Goal: Task Accomplishment & Management: Manage account settings

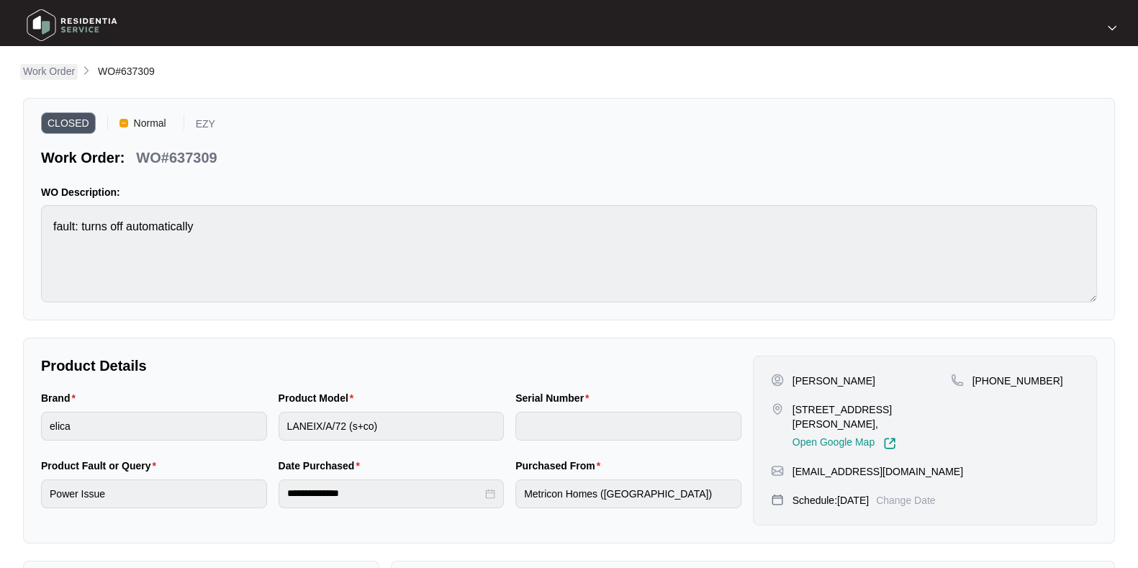
click at [43, 73] on p "Work Order" at bounding box center [49, 71] width 52 height 14
click at [68, 68] on p "Work Order" at bounding box center [49, 71] width 52 height 14
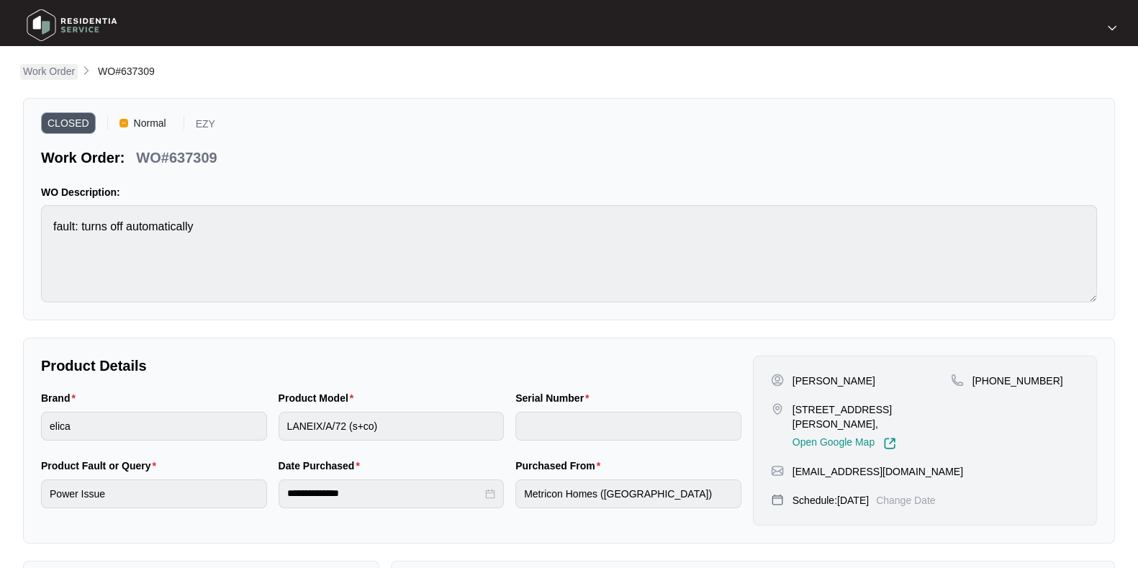
click at [68, 68] on p "Work Order" at bounding box center [49, 71] width 52 height 14
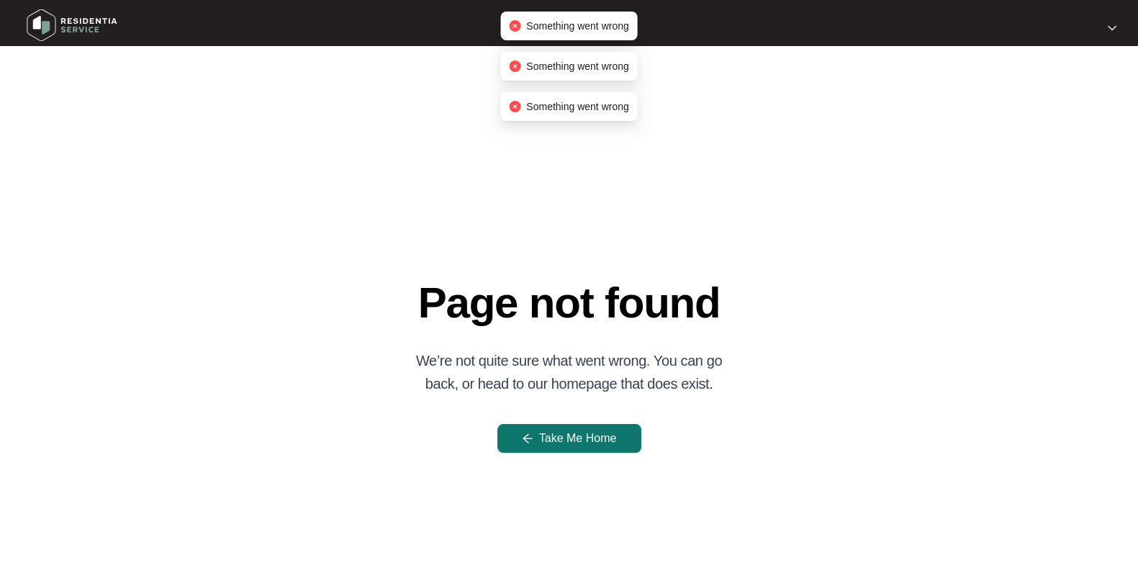
click at [565, 438] on span "Take Me Home" at bounding box center [578, 438] width 78 height 17
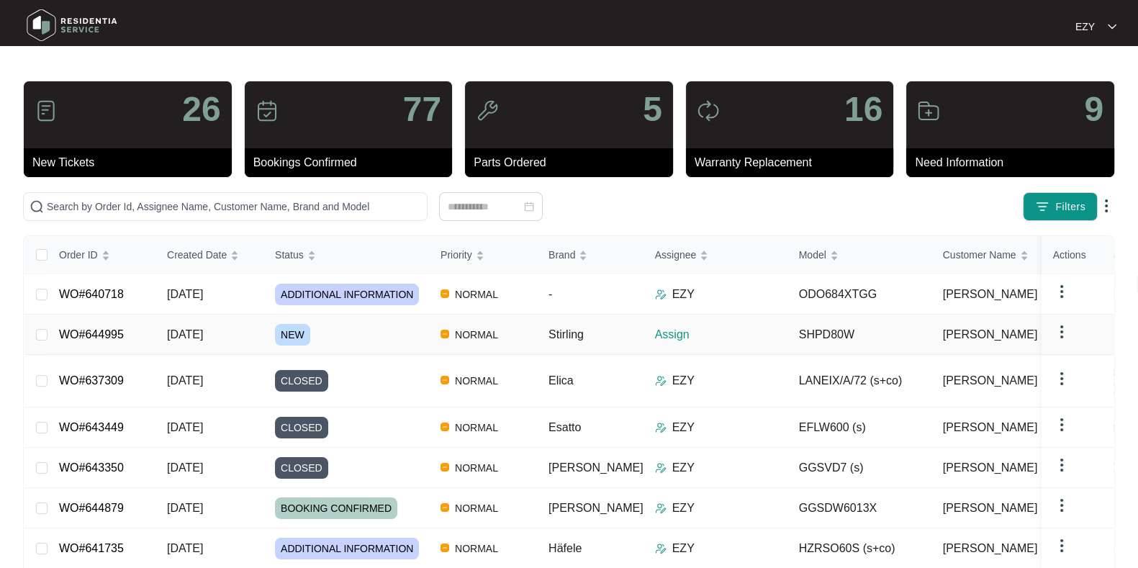
click at [387, 343] on div "NEW" at bounding box center [352, 335] width 154 height 22
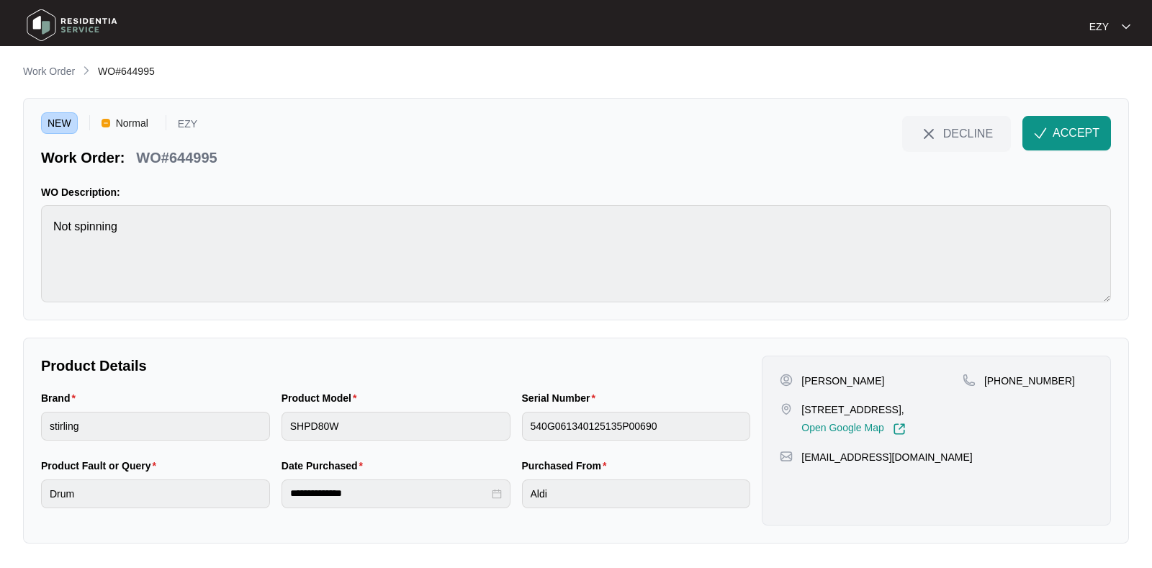
click at [194, 155] on p "WO#644995" at bounding box center [176, 158] width 81 height 20
copy p "644995"
click at [176, 153] on p "WO#644995" at bounding box center [176, 158] width 81 height 20
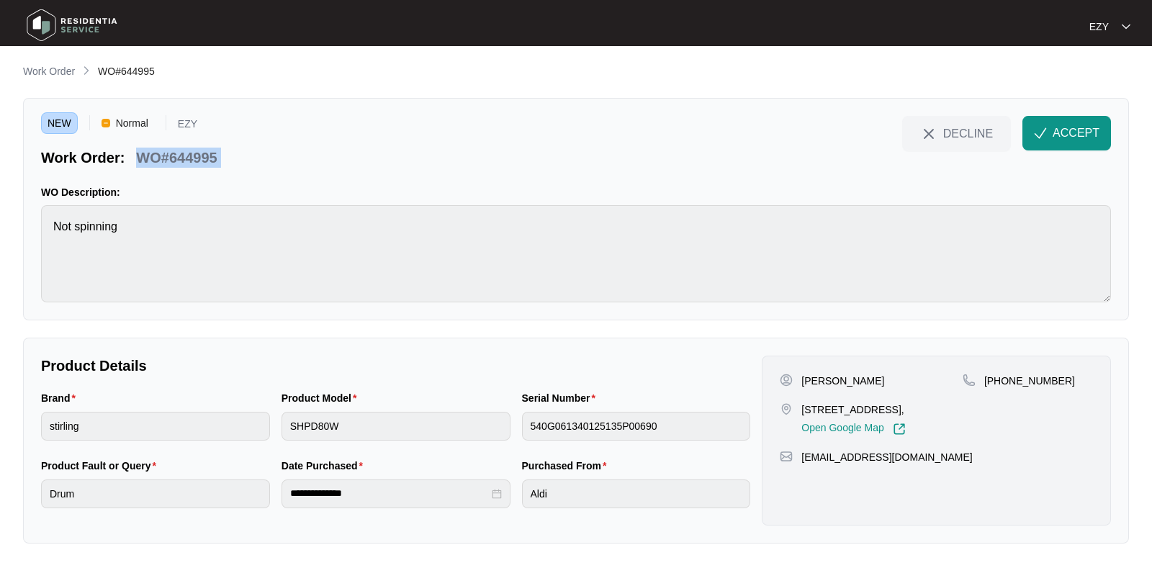
click at [176, 153] on p "WO#644995" at bounding box center [176, 158] width 81 height 20
click at [828, 379] on p "[PERSON_NAME]" at bounding box center [842, 381] width 83 height 14
copy p "[PERSON_NAME]"
click at [824, 412] on p "13 Mitcham street Truganina vic 3029," at bounding box center [853, 409] width 104 height 14
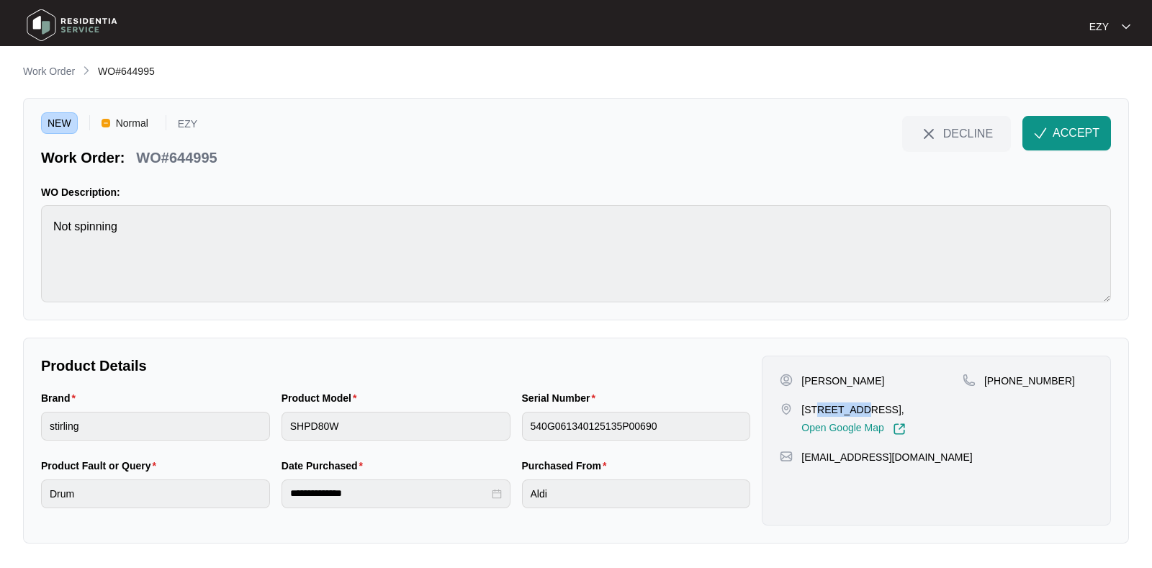
click at [824, 412] on p "13 Mitcham street Truganina vic 3029," at bounding box center [853, 409] width 104 height 14
copy p "13 Mitcham street Truganina vic 3029,"
drag, startPoint x: 1073, startPoint y: 383, endPoint x: 1004, endPoint y: 395, distance: 69.5
click at [1004, 395] on div "+61430845401" at bounding box center [1027, 405] width 130 height 62
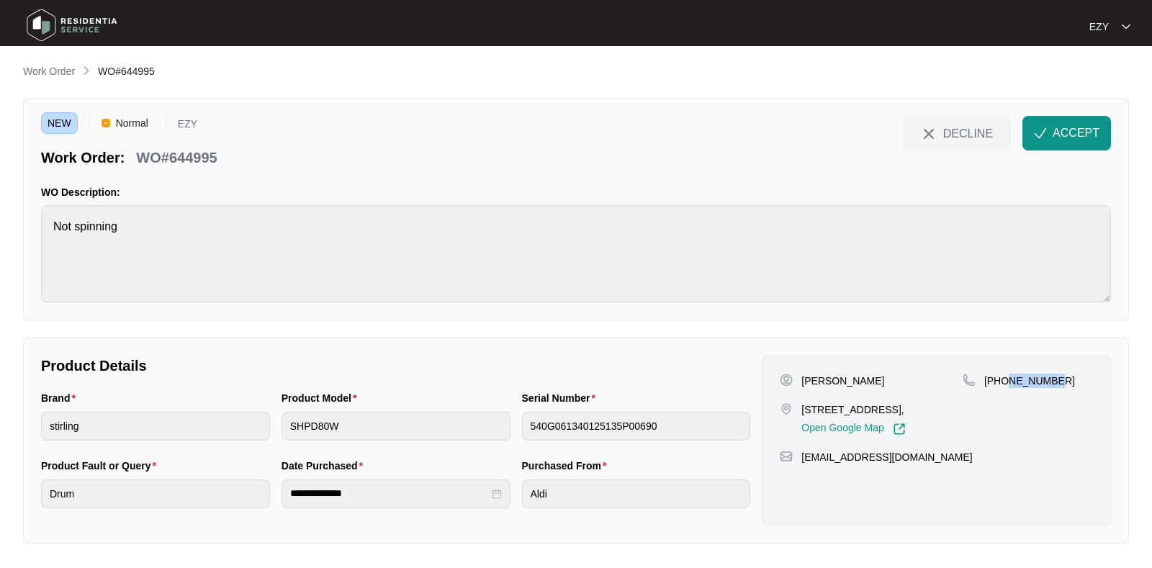
click at [1062, 383] on div "+61430845401" at bounding box center [1027, 381] width 130 height 14
drag, startPoint x: 1062, startPoint y: 382, endPoint x: 1009, endPoint y: 392, distance: 54.2
click at [1009, 392] on div "+61430845401" at bounding box center [1027, 405] width 130 height 62
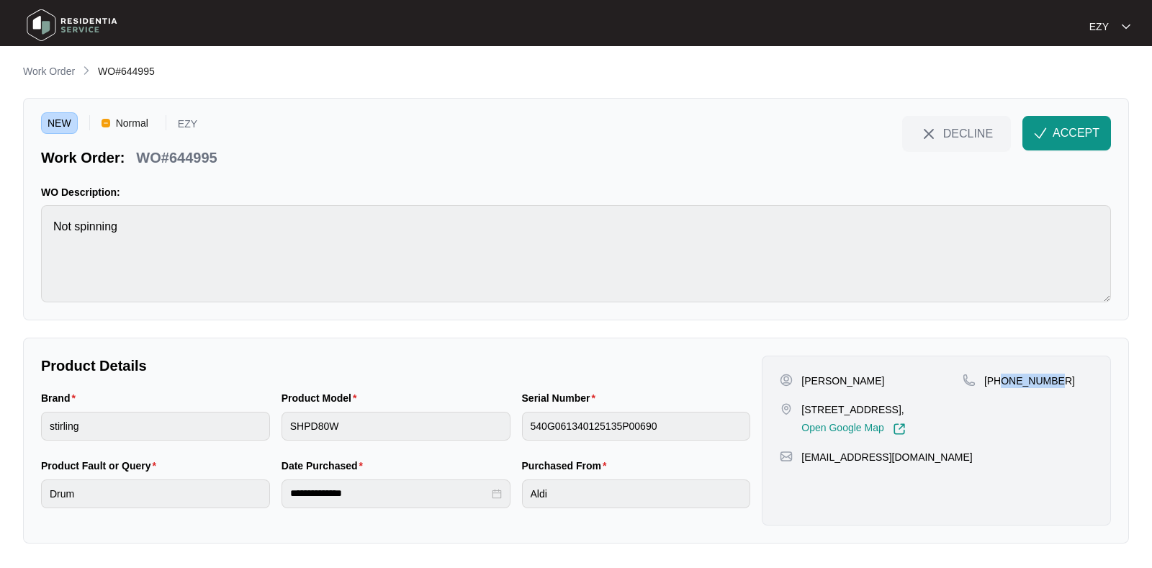
drag, startPoint x: 1003, startPoint y: 376, endPoint x: 1063, endPoint y: 382, distance: 60.7
click at [1063, 382] on div "+61430845401" at bounding box center [1027, 381] width 130 height 14
copy p "430845401"
click at [1032, 138] on button "ACCEPT" at bounding box center [1066, 133] width 89 height 35
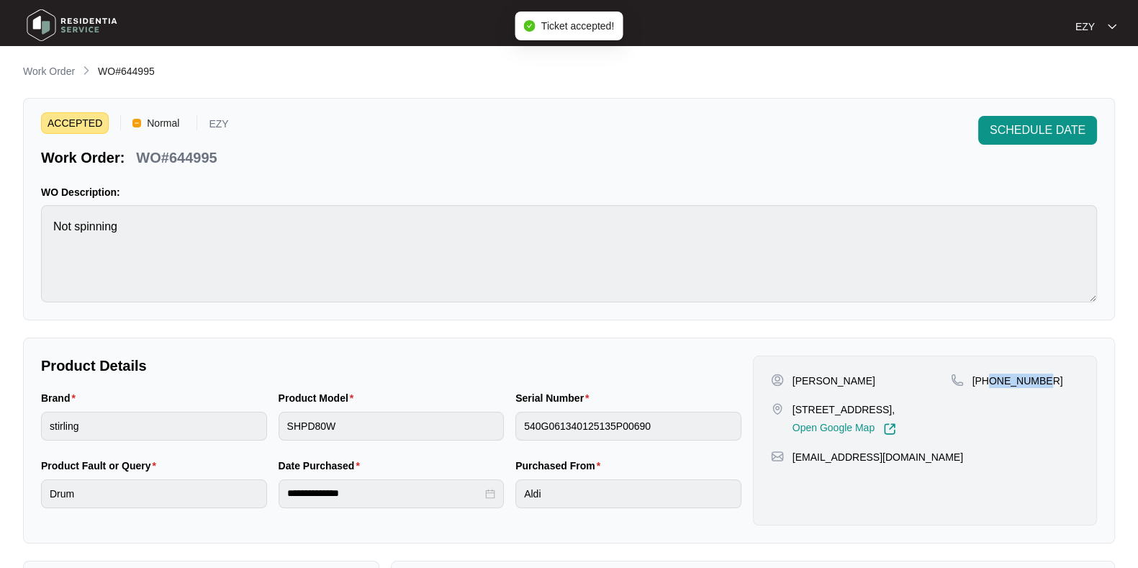
scroll to position [385, 0]
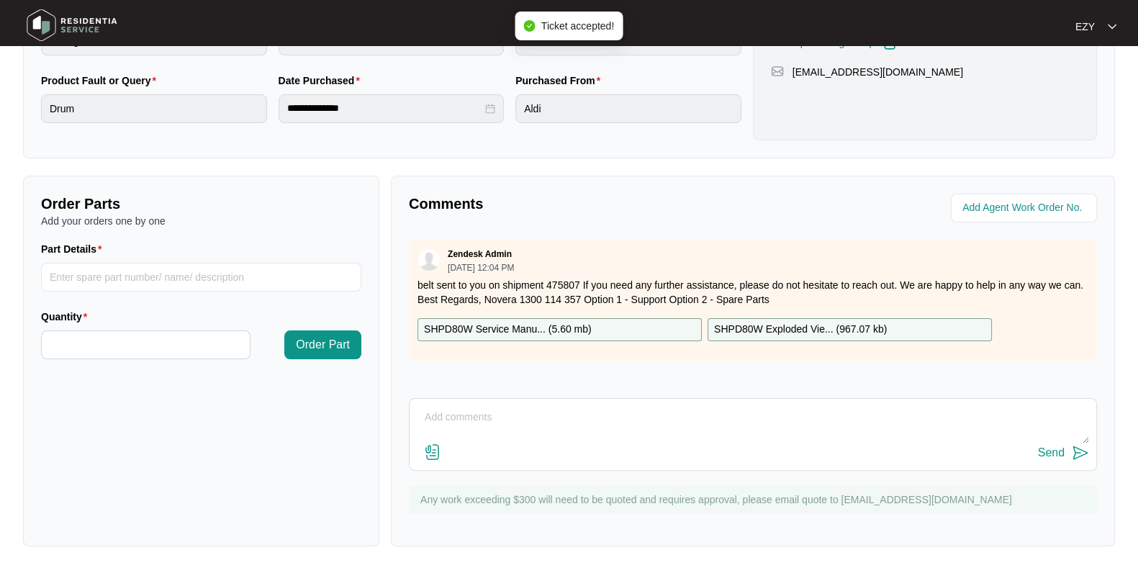
click at [551, 326] on p "SHPD80W Service Manu... ( 5.60 mb )" at bounding box center [508, 330] width 168 height 16
click at [796, 324] on p "SHPD80W Exploded Vie... ( 967.07 kb )" at bounding box center [800, 330] width 173 height 16
click at [596, 322] on div "SHPD80W Service Manu... ( 5.60 mb )" at bounding box center [560, 329] width 284 height 23
drag, startPoint x: 414, startPoint y: 281, endPoint x: 579, endPoint y: 284, distance: 164.9
click at [579, 284] on div "Zendesk Admin 09/25/2025 at 12:04 PM belt sent to you on shipment 475807 If you…" at bounding box center [753, 301] width 688 height 122
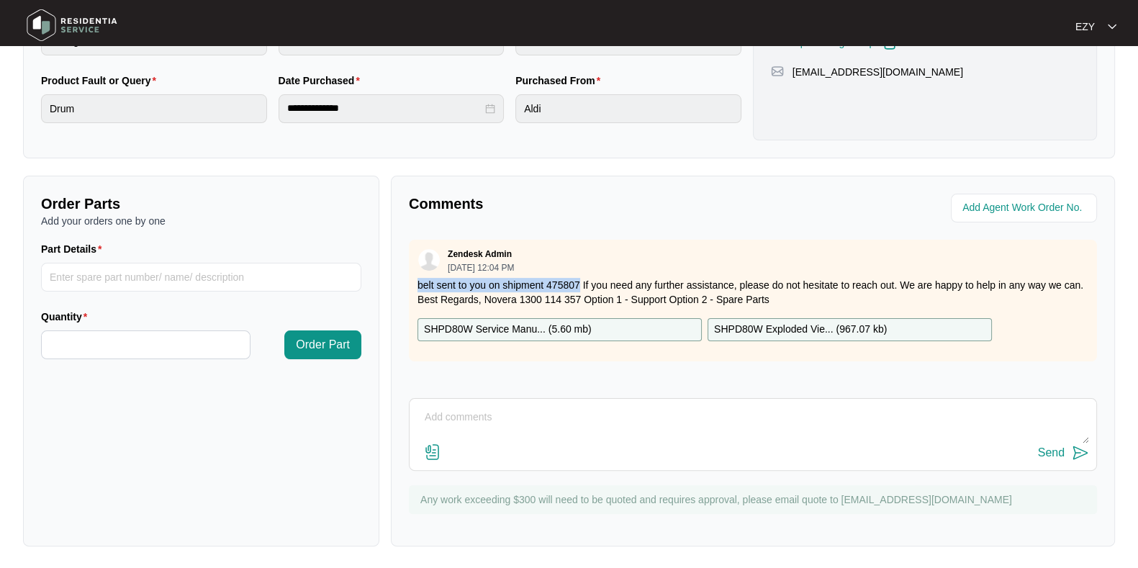
copy p "belt sent to you on shipment 475807"
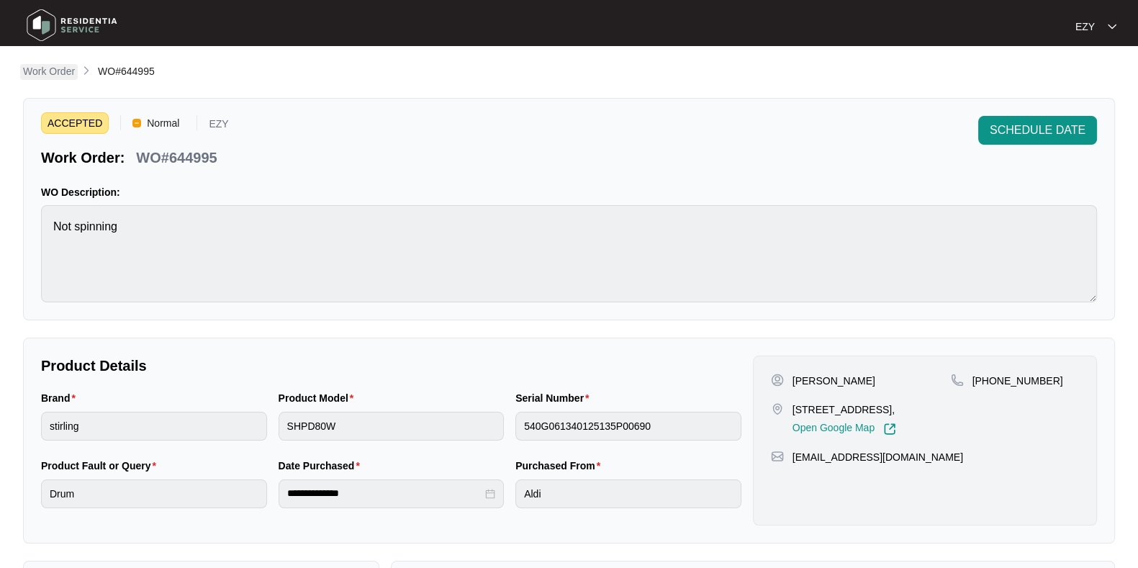
click at [58, 72] on p "Work Order" at bounding box center [49, 71] width 52 height 14
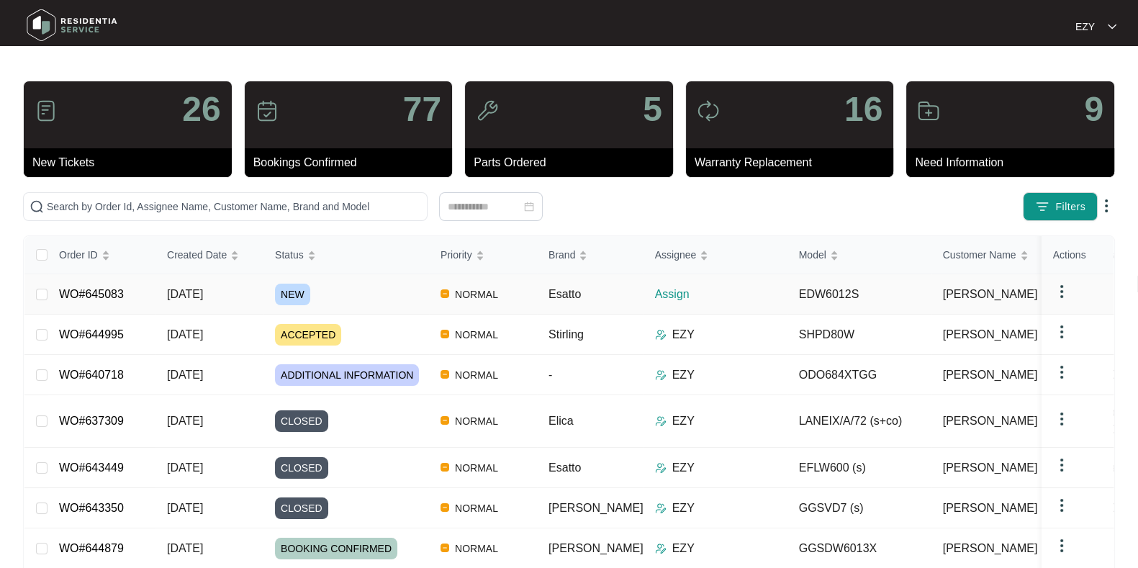
click at [349, 284] on div "NEW" at bounding box center [352, 295] width 154 height 22
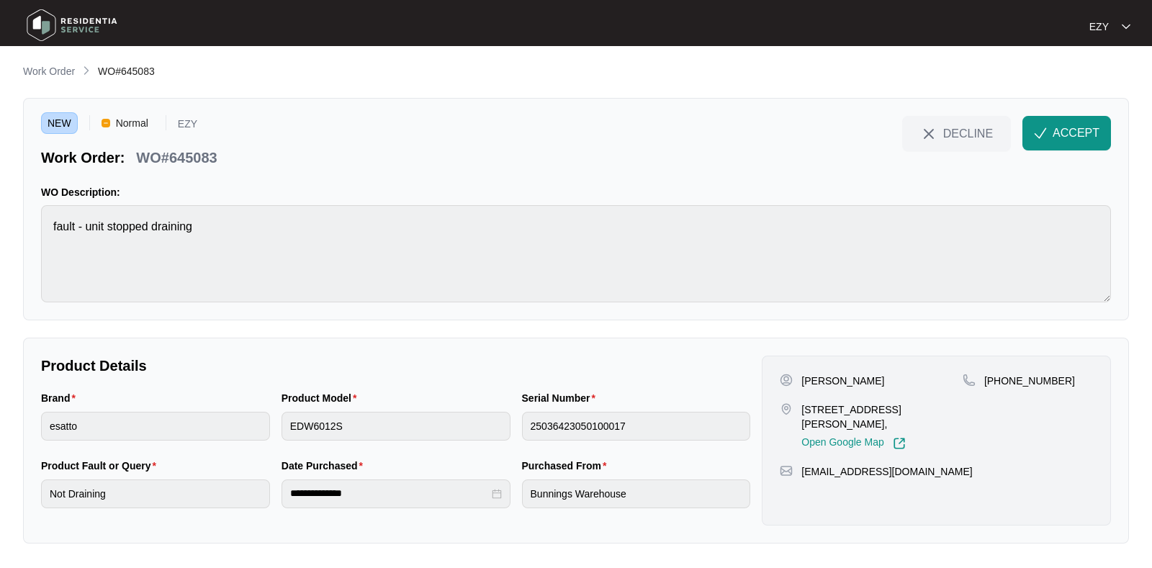
click at [173, 153] on p "WO#645083" at bounding box center [176, 158] width 81 height 20
copy div "WO#645083 DECLINE ACCEPT"
click at [813, 374] on p "[PERSON_NAME]" at bounding box center [842, 381] width 83 height 14
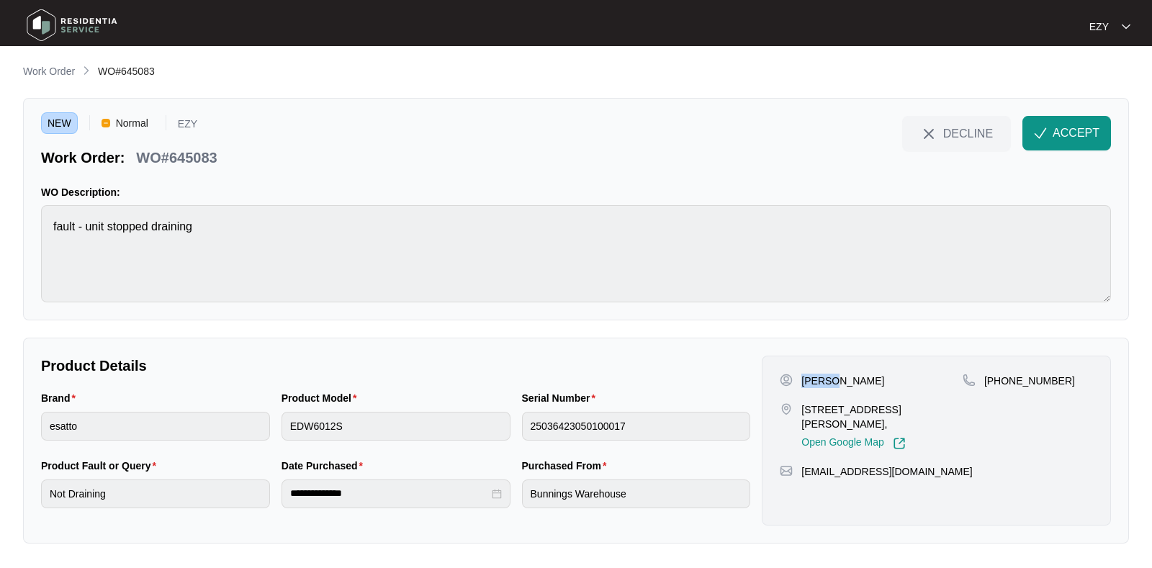
click at [813, 374] on p "[PERSON_NAME]" at bounding box center [842, 381] width 83 height 14
copy p "[PERSON_NAME]"
click at [853, 405] on p "[STREET_ADDRESS][PERSON_NAME]," at bounding box center [881, 416] width 161 height 29
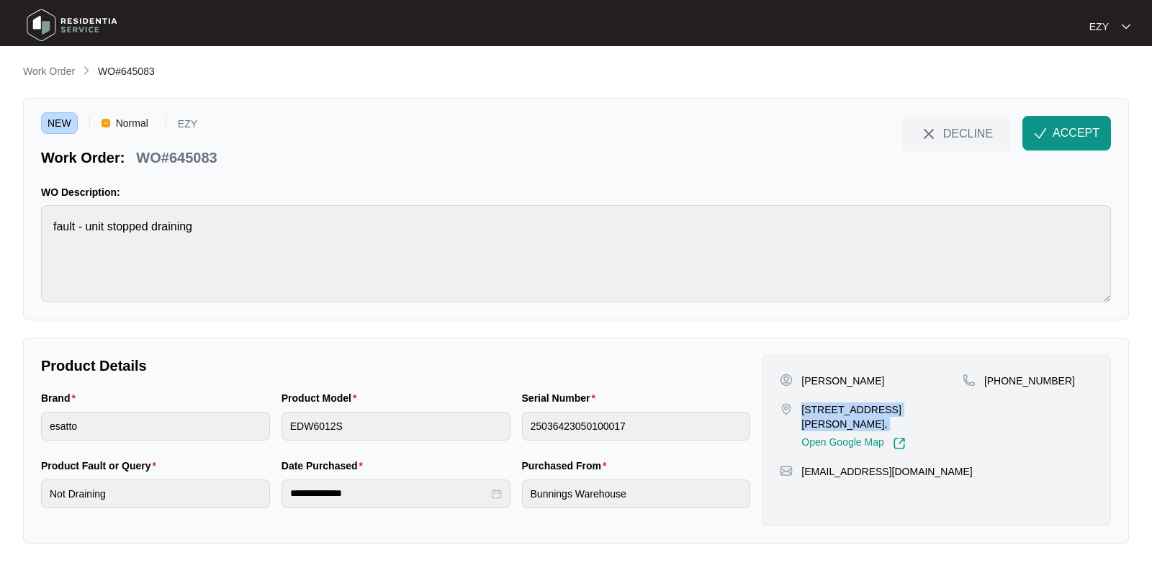
click at [853, 405] on p "[STREET_ADDRESS][PERSON_NAME]," at bounding box center [881, 416] width 161 height 29
copy p "[STREET_ADDRESS][PERSON_NAME],"
drag, startPoint x: 1105, startPoint y: 404, endPoint x: 1003, endPoint y: 396, distance: 102.5
click at [1003, 396] on div "[PERSON_NAME] [STREET_ADDRESS][PERSON_NAME], Open Google Map [PHONE_NUMBER] [EM…" at bounding box center [936, 441] width 349 height 170
copy p "430654347"
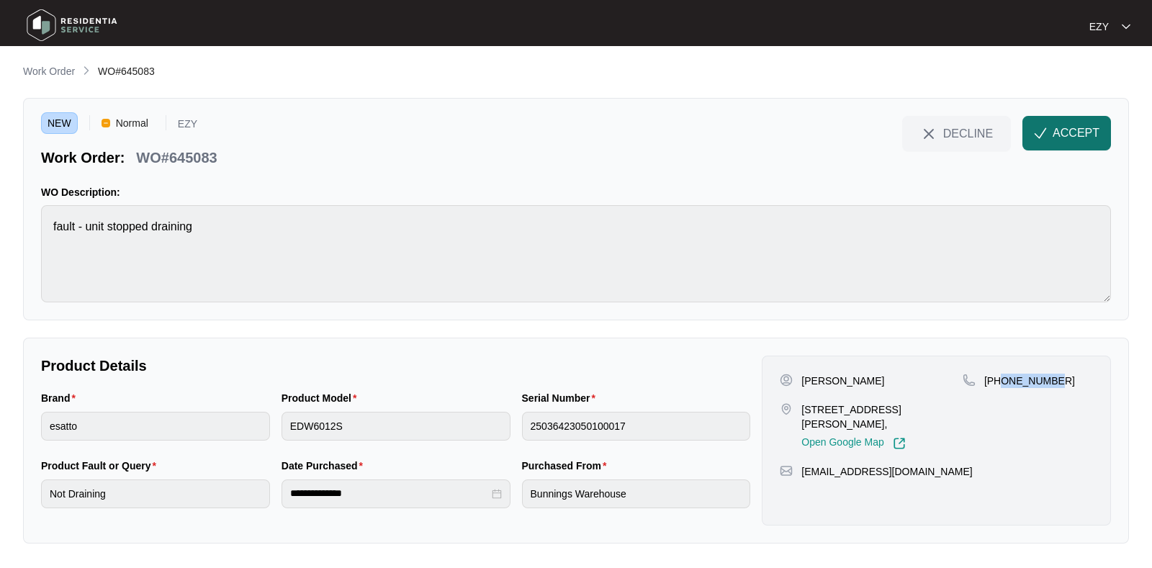
click at [1050, 130] on button "ACCEPT" at bounding box center [1066, 133] width 89 height 35
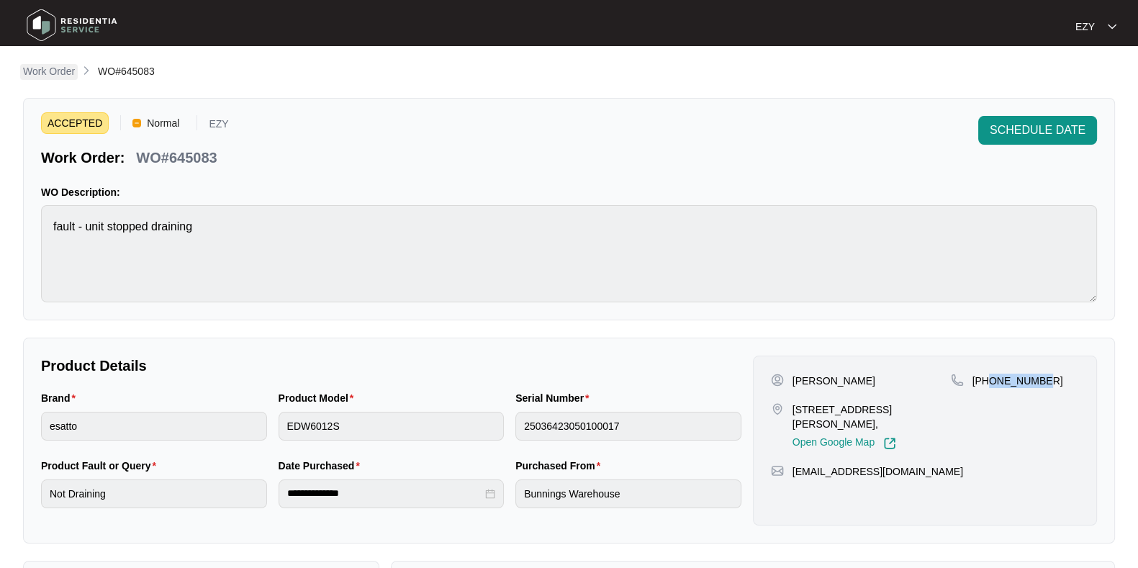
click at [58, 71] on p "Work Order" at bounding box center [49, 71] width 52 height 14
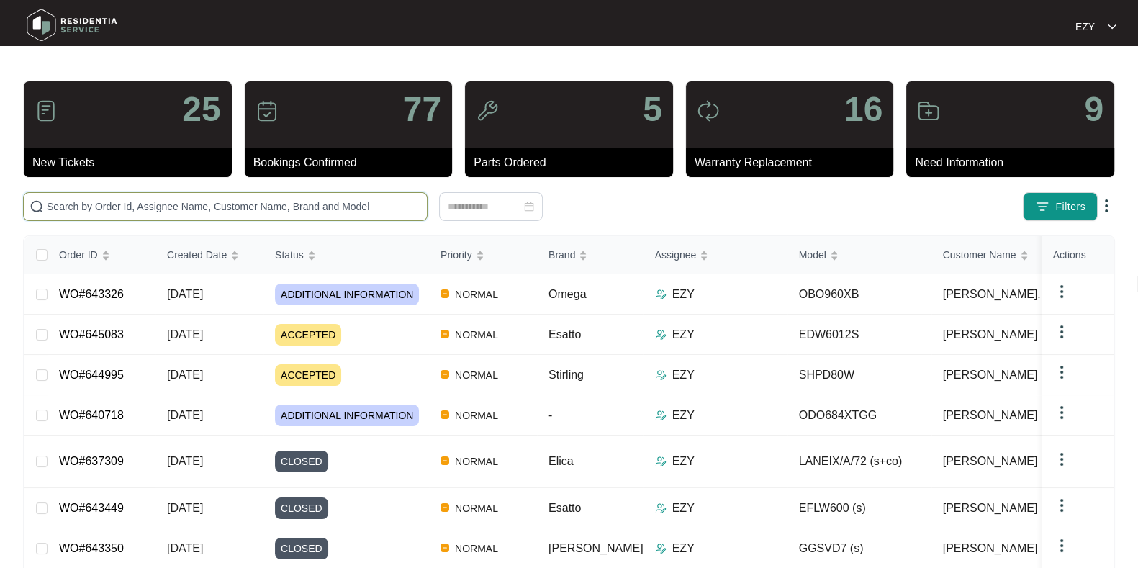
click at [122, 207] on input "text" at bounding box center [234, 207] width 374 height 16
paste input "642954"
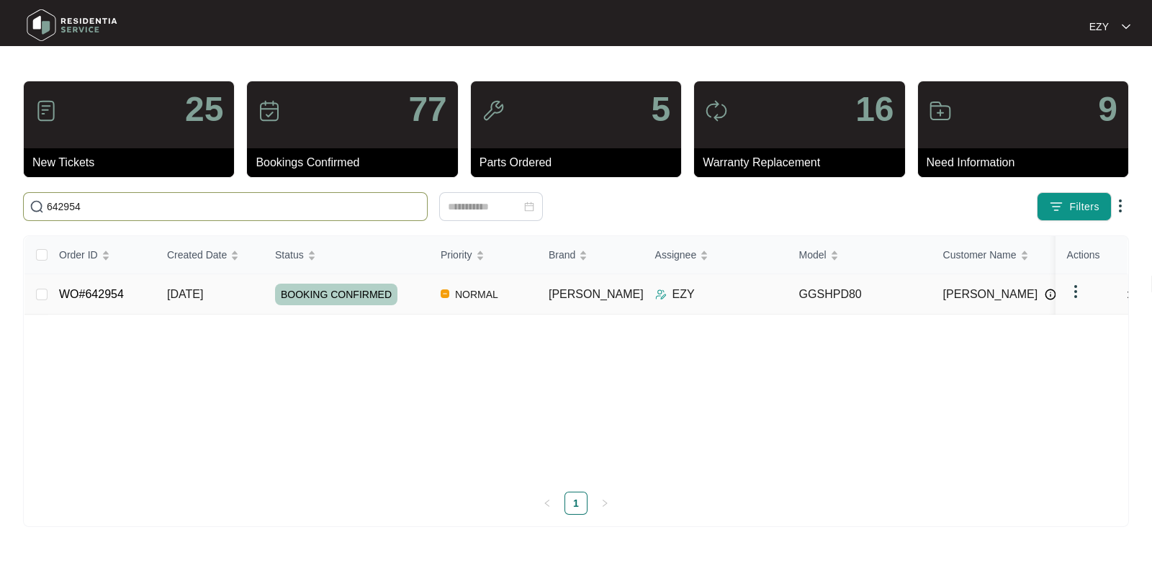
type input "642954"
click at [151, 302] on td "WO#642954" at bounding box center [102, 294] width 108 height 40
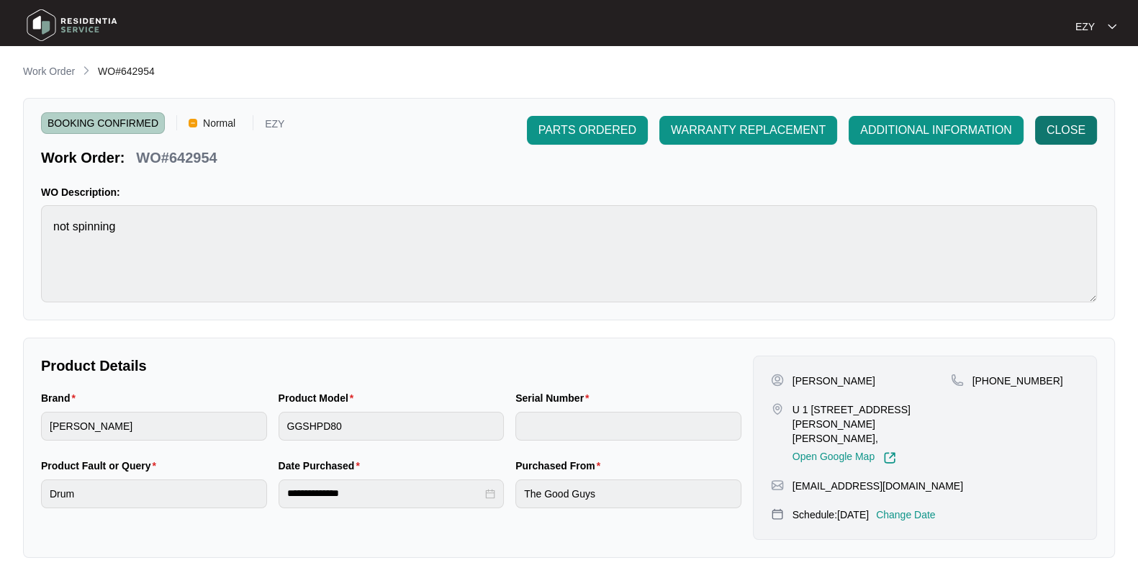
click at [1058, 125] on span "CLOSE" at bounding box center [1066, 130] width 39 height 17
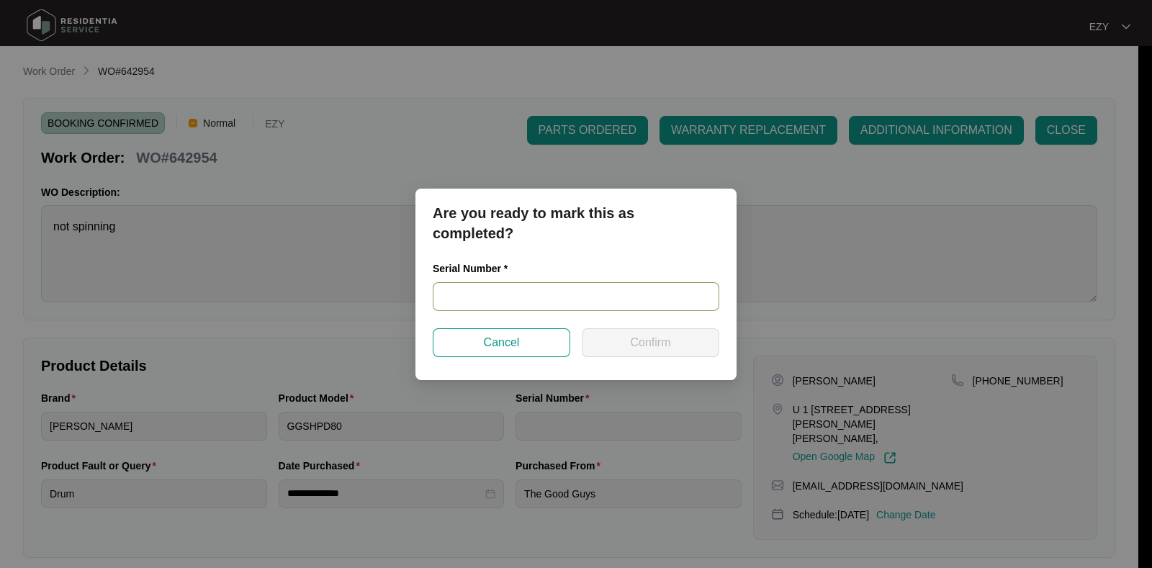
click at [512, 292] on input "text" at bounding box center [576, 296] width 287 height 29
paste input "540H986900133185P00134"
type input "540H986900133185P00134"
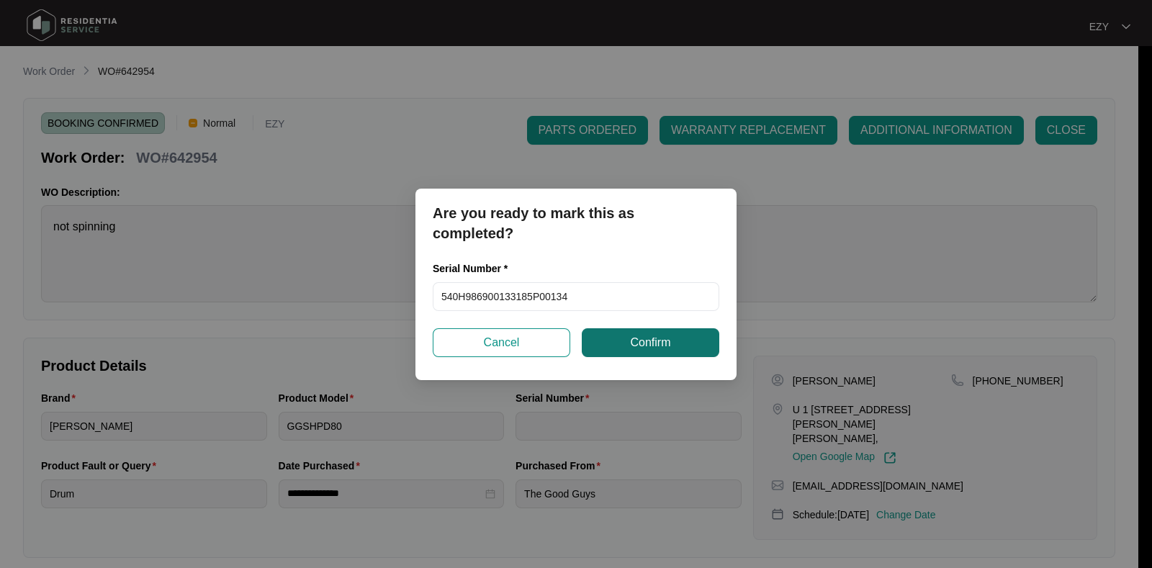
click at [700, 348] on button "Confirm" at bounding box center [650, 342] width 137 height 29
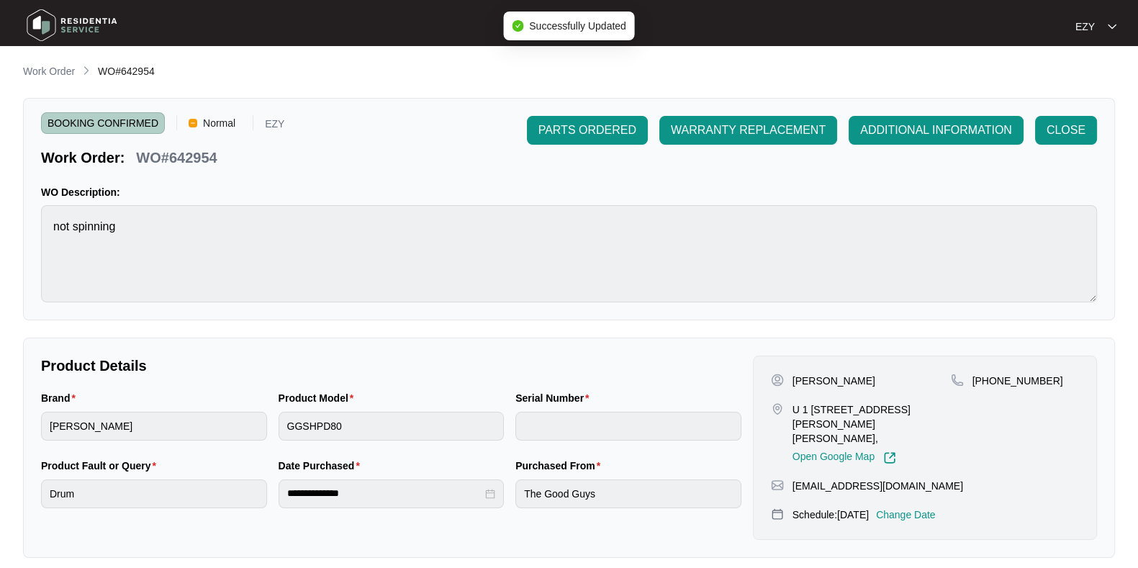
type input "540H986900133185P00134"
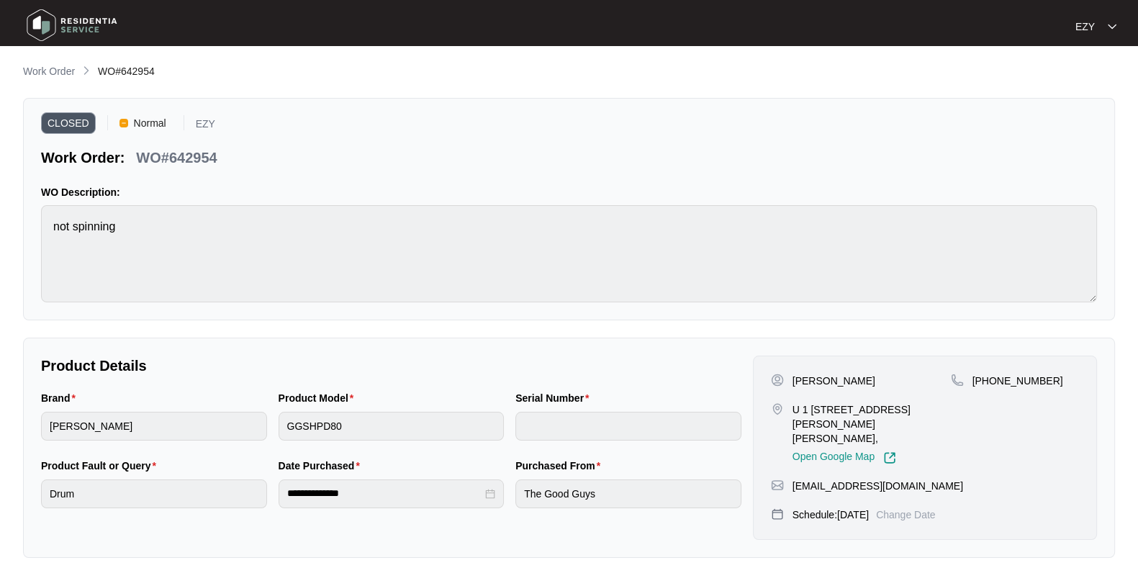
click at [55, 63] on main "**********" at bounding box center [569, 408] width 1138 height 816
click at [64, 77] on p "Work Order" at bounding box center [49, 71] width 52 height 14
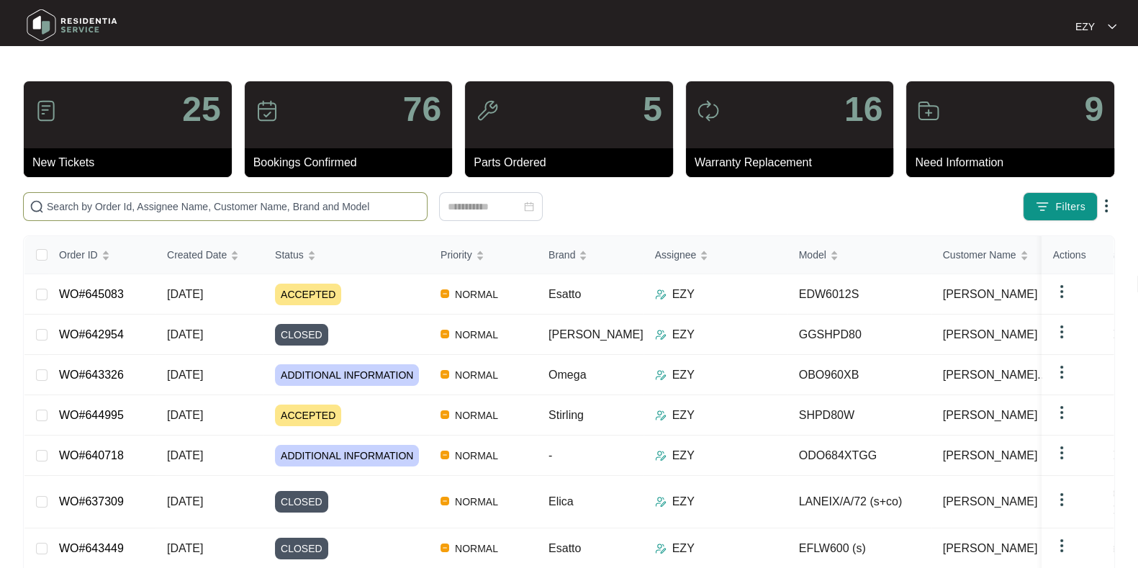
click at [312, 205] on input "text" at bounding box center [234, 207] width 374 height 16
paste input "628034"
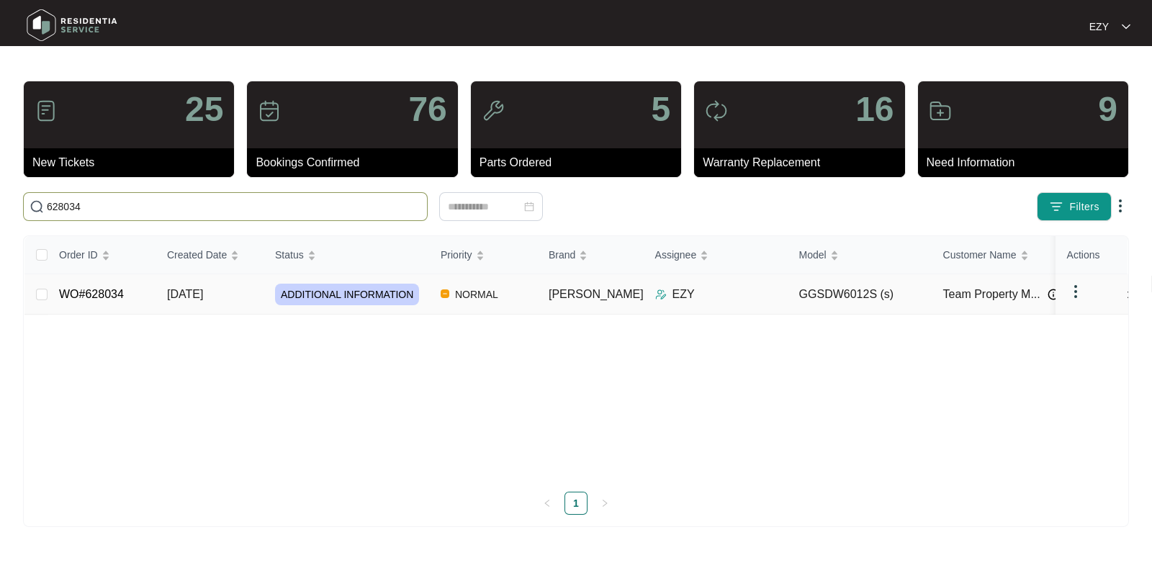
type input "628034"
click at [253, 293] on td "15/08/2025" at bounding box center [209, 294] width 108 height 40
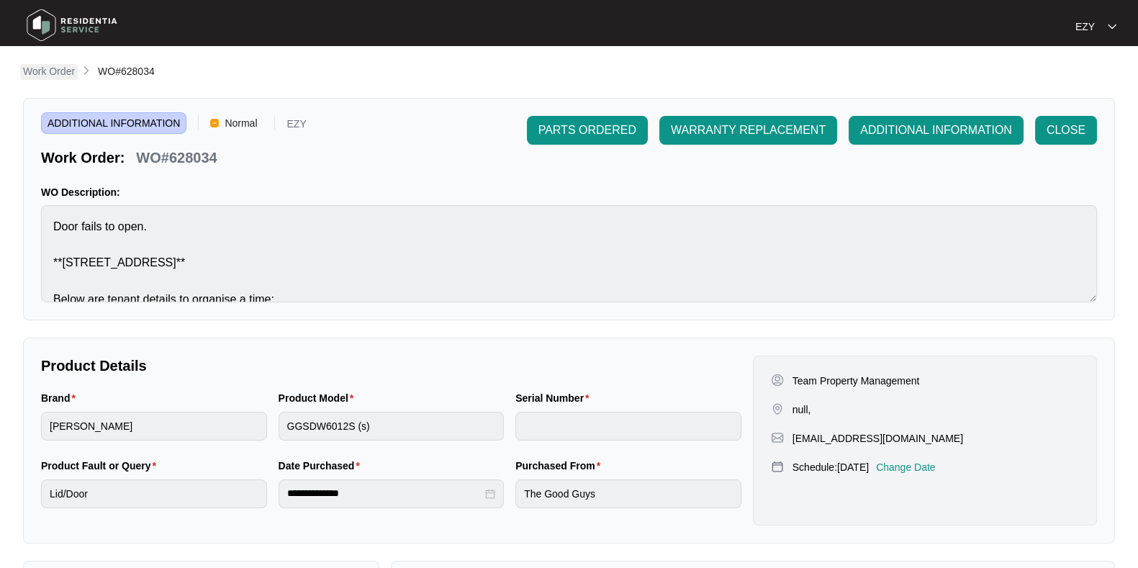
click at [45, 73] on p "Work Order" at bounding box center [49, 71] width 52 height 14
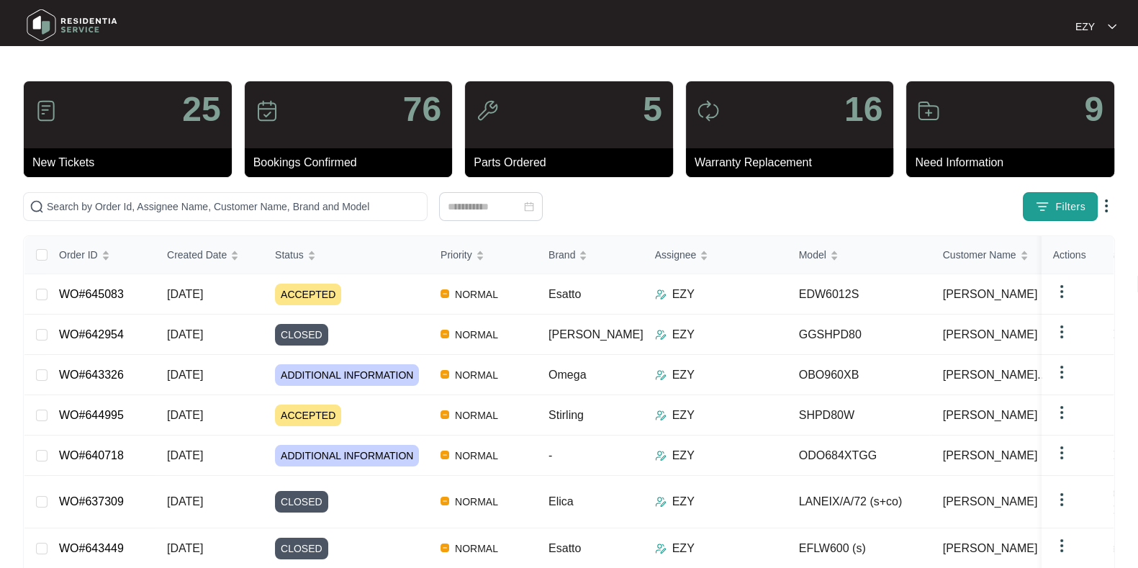
click at [1055, 212] on span "Filters" at bounding box center [1070, 206] width 30 height 15
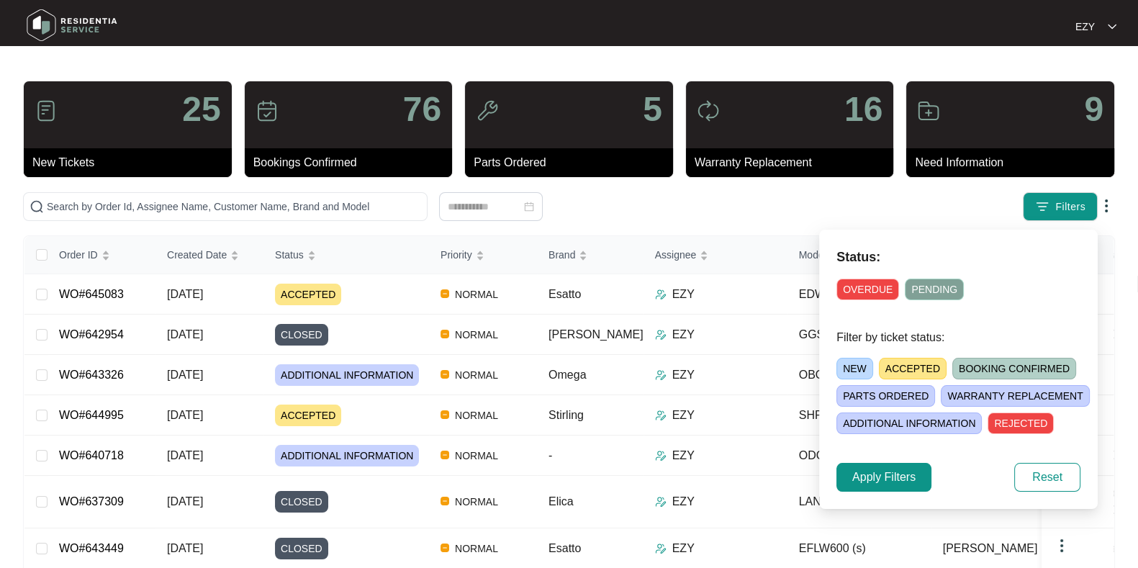
click at [922, 369] on span "ACCEPTED" at bounding box center [913, 369] width 68 height 22
click at [867, 472] on span "Apply Filters" at bounding box center [883, 477] width 63 height 17
